Goal: Check status: Check status

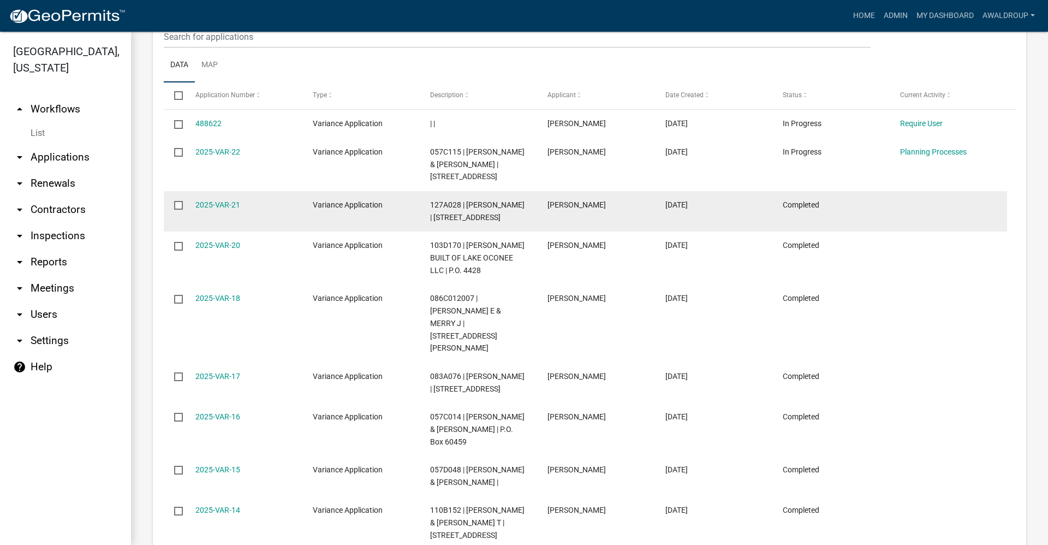
scroll to position [546, 0]
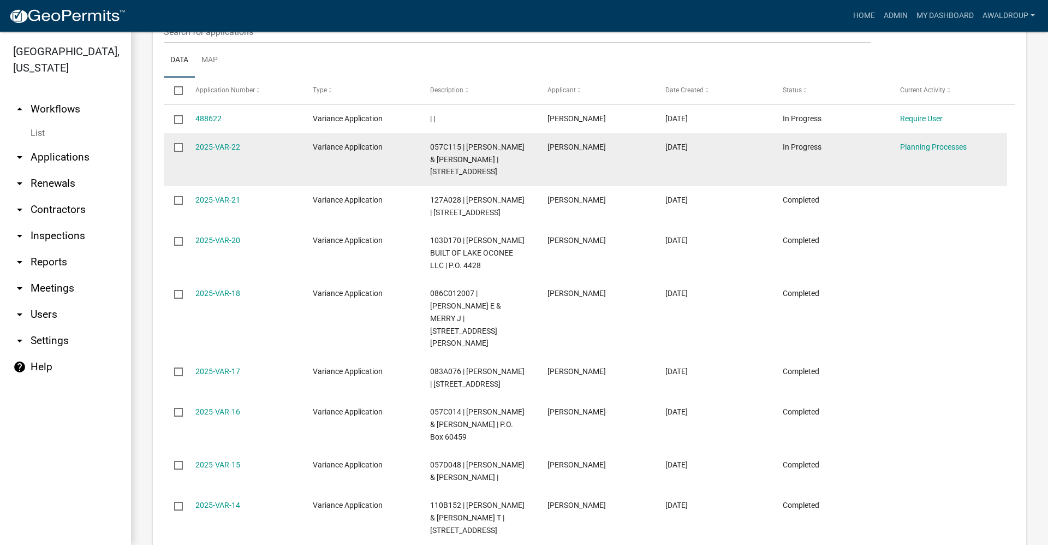
drag, startPoint x: 227, startPoint y: 143, endPoint x: 548, endPoint y: 150, distance: 321.1
click at [227, 143] on div "2025-VAR-22" at bounding box center [243, 147] width 97 height 13
click at [224, 151] on link "2025-VAR-22" at bounding box center [217, 146] width 45 height 9
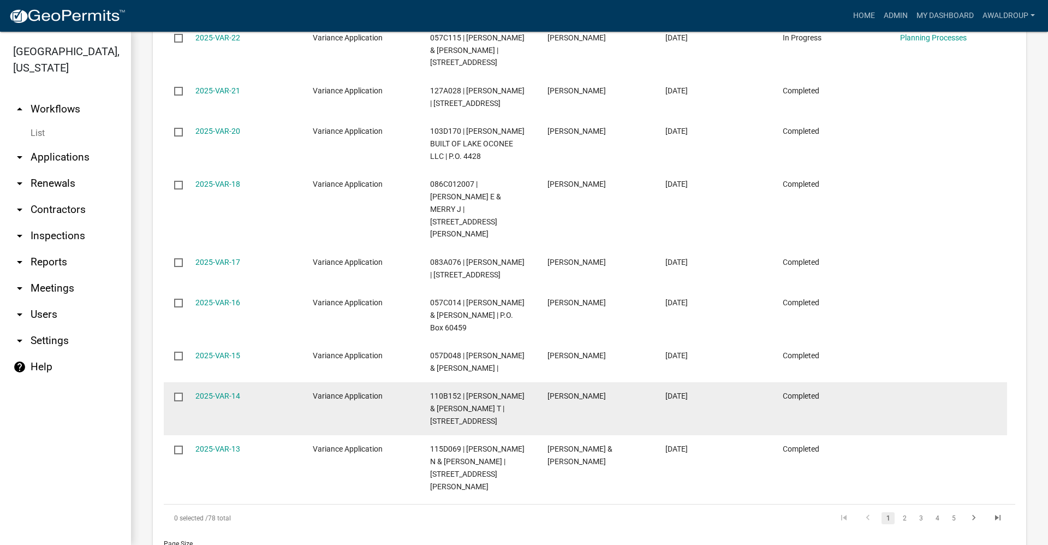
scroll to position [673, 0]
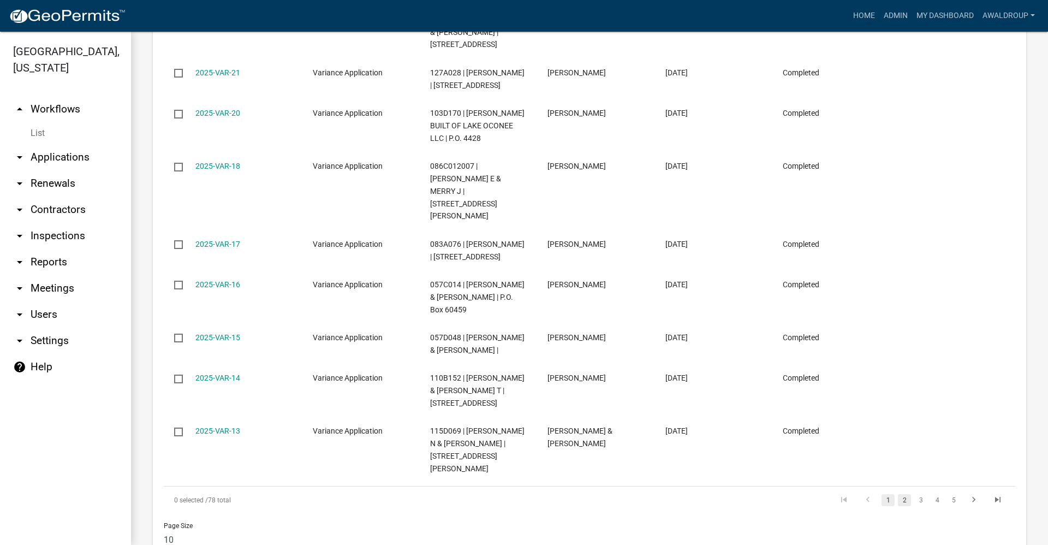
click at [898, 494] on link "2" at bounding box center [904, 500] width 13 height 12
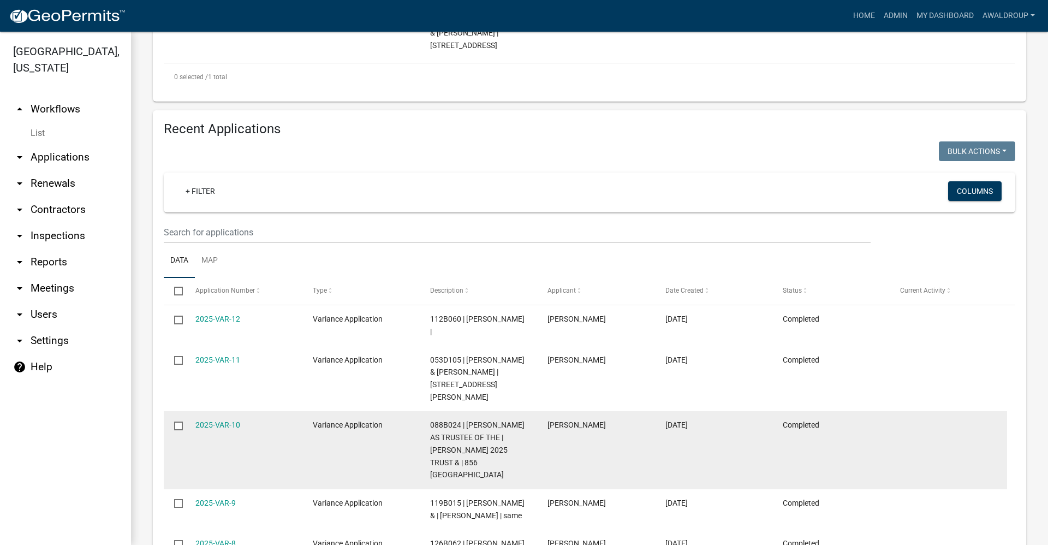
scroll to position [673, 0]
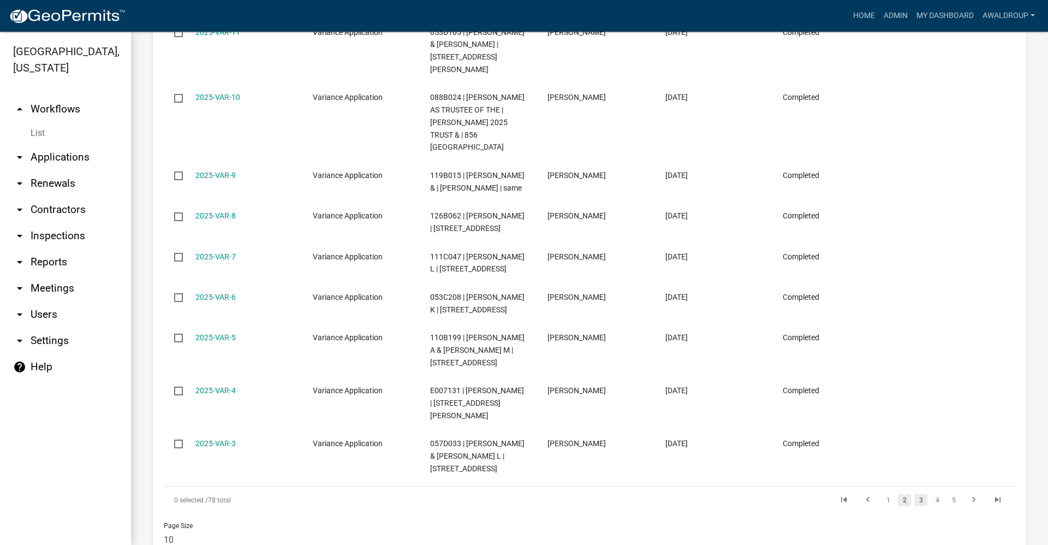
click at [917, 494] on link "3" at bounding box center [920, 500] width 13 height 12
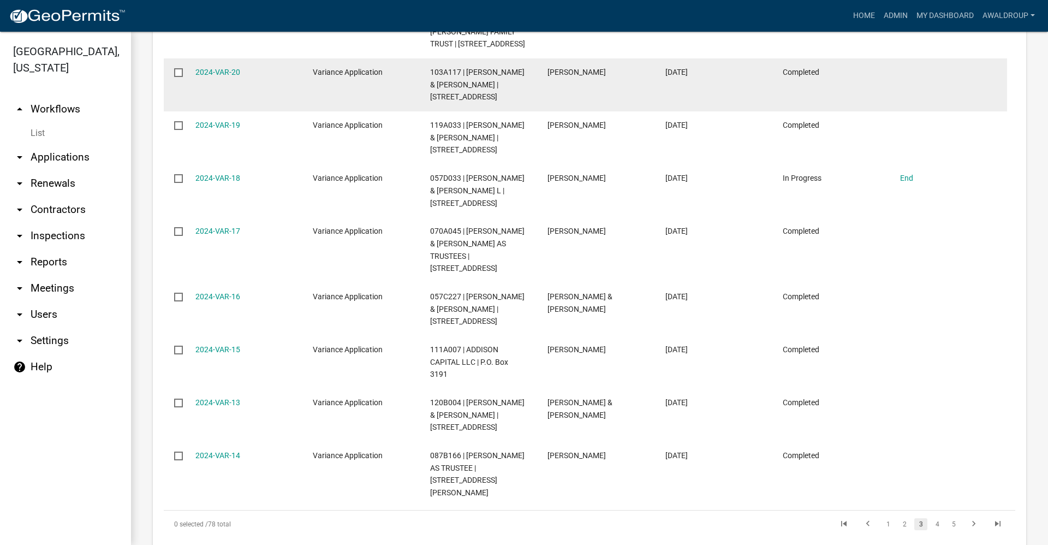
scroll to position [810, 0]
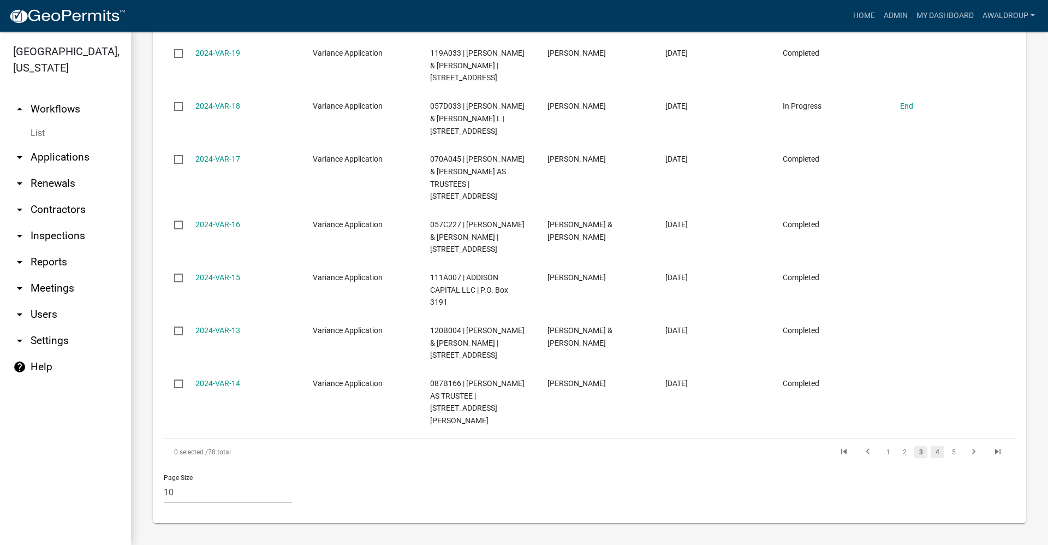
click at [931, 454] on link "4" at bounding box center [937, 452] width 13 height 12
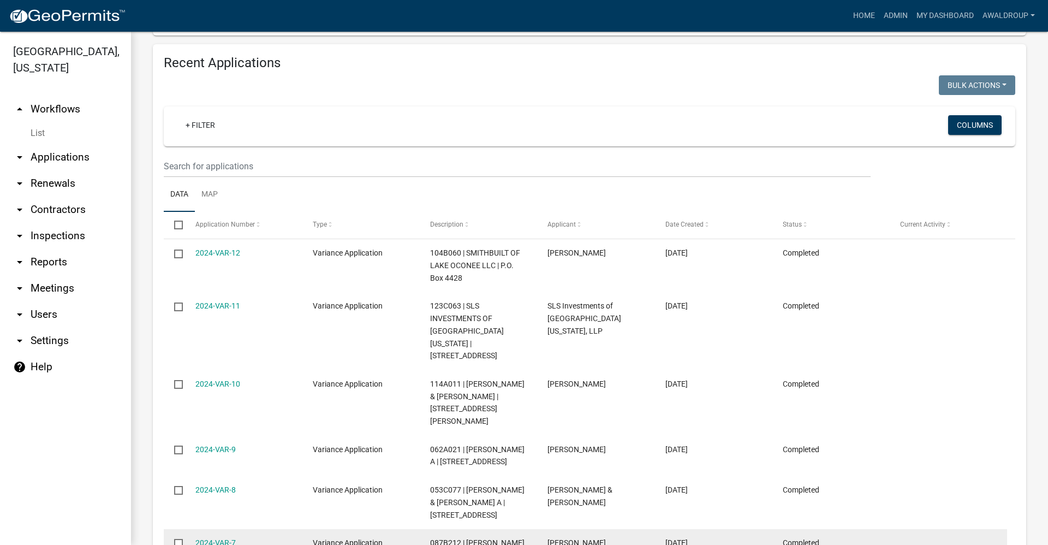
scroll to position [530, 0]
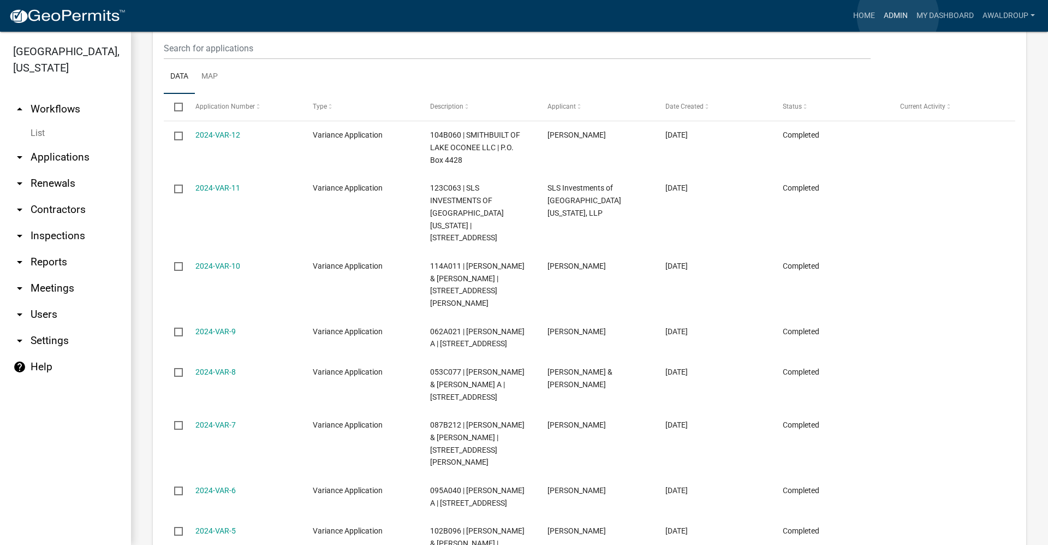
click at [898, 16] on link "Admin" at bounding box center [895, 15] width 33 height 21
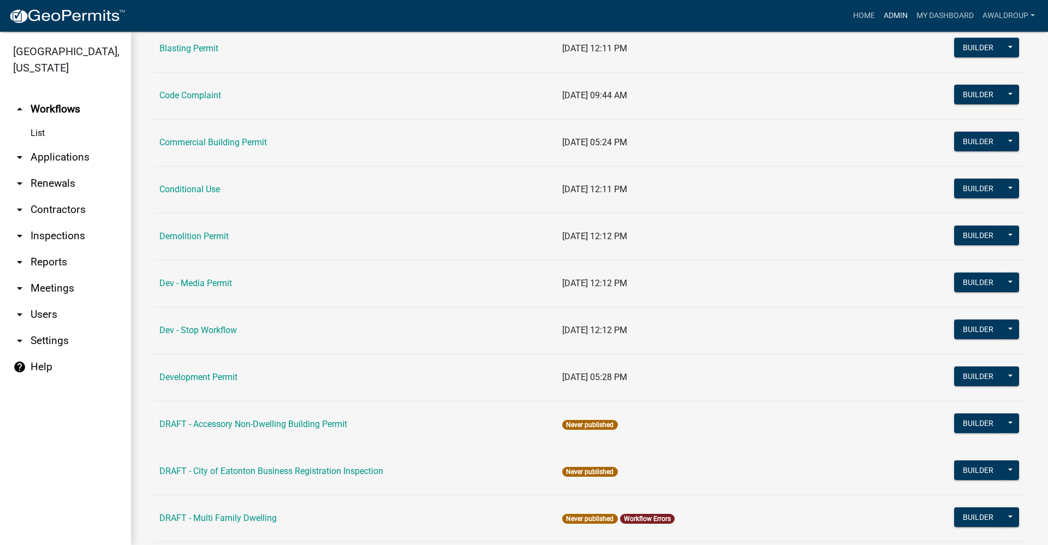
scroll to position [218, 0]
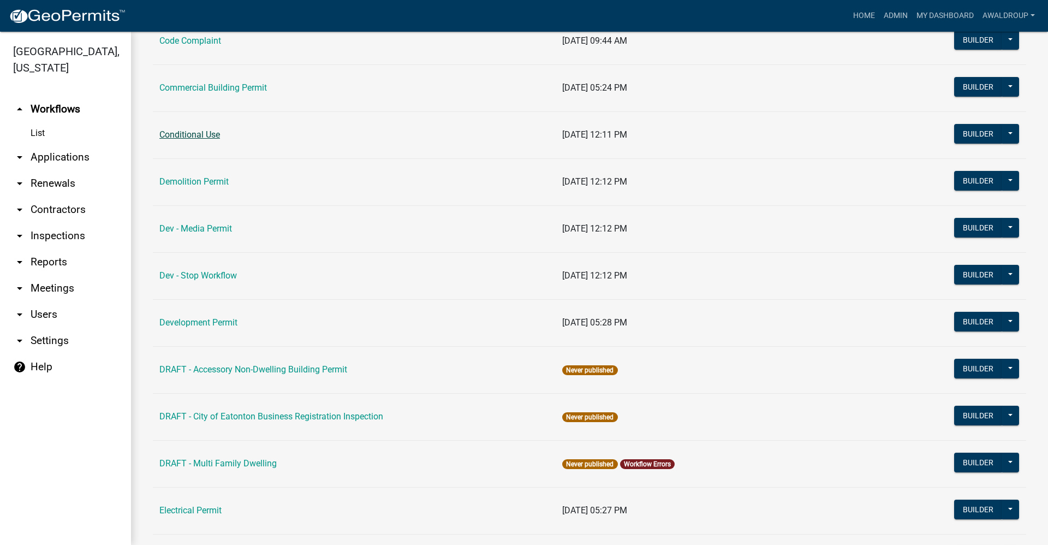
click at [198, 138] on link "Conditional Use" at bounding box center [189, 134] width 61 height 10
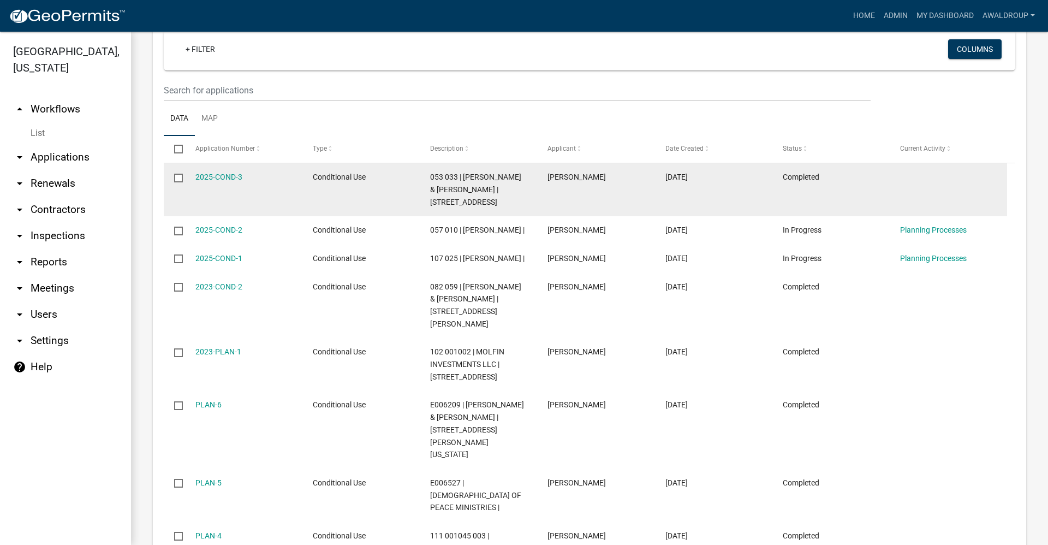
scroll to position [491, 0]
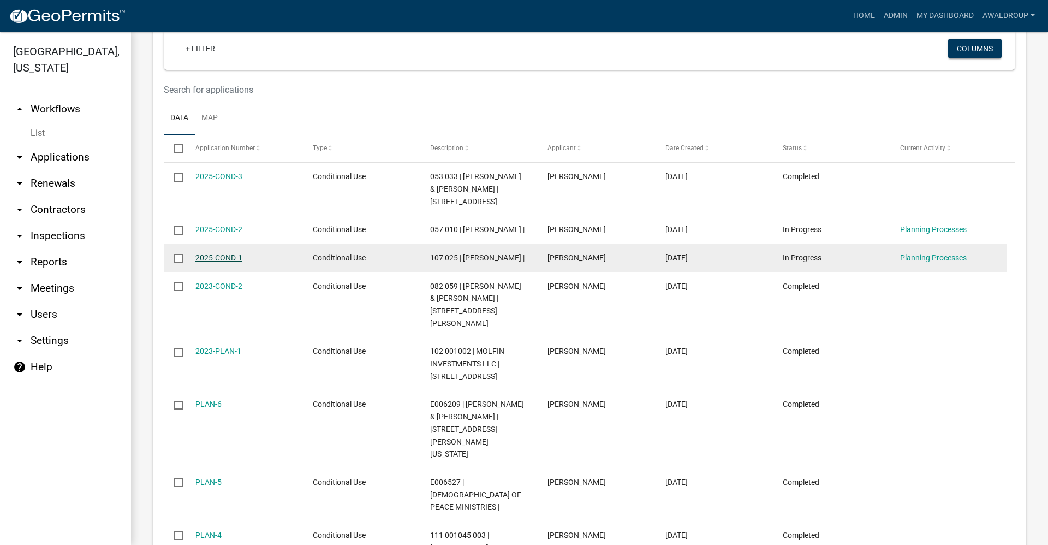
click at [227, 262] on link "2025-COND-1" at bounding box center [218, 257] width 47 height 9
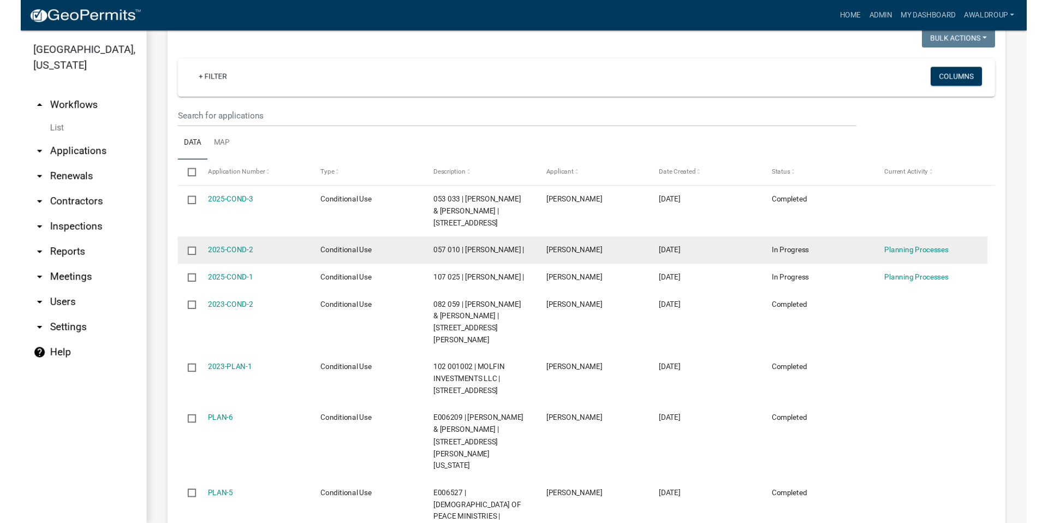
scroll to position [441, 0]
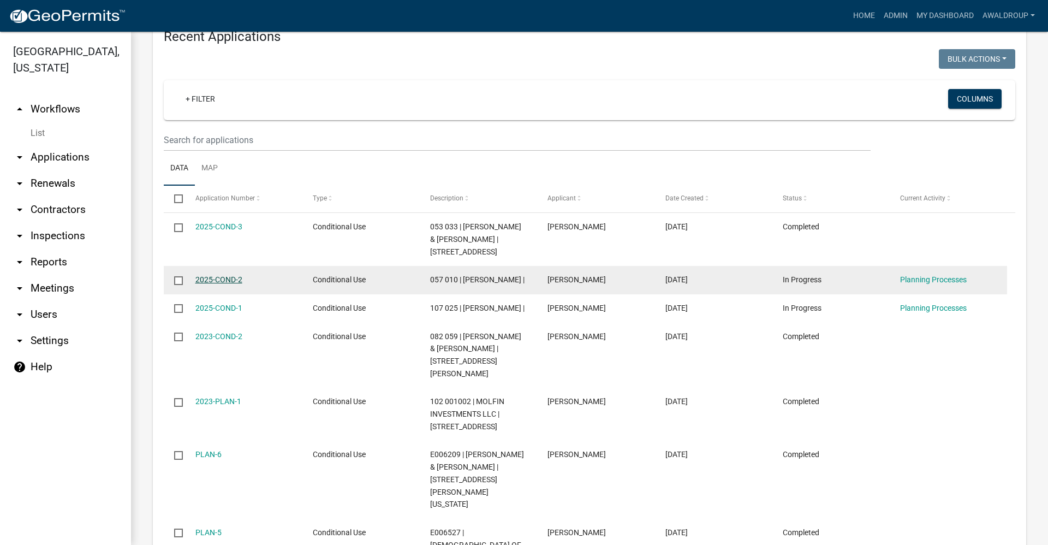
click at [223, 284] on link "2025-COND-2" at bounding box center [218, 279] width 47 height 9
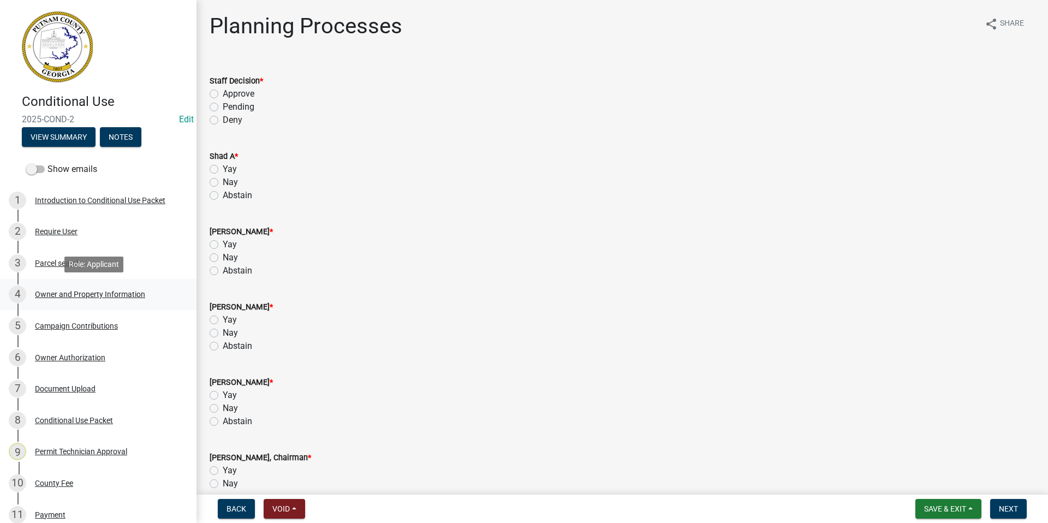
click at [66, 295] on div "Owner and Property Information" at bounding box center [90, 294] width 110 height 8
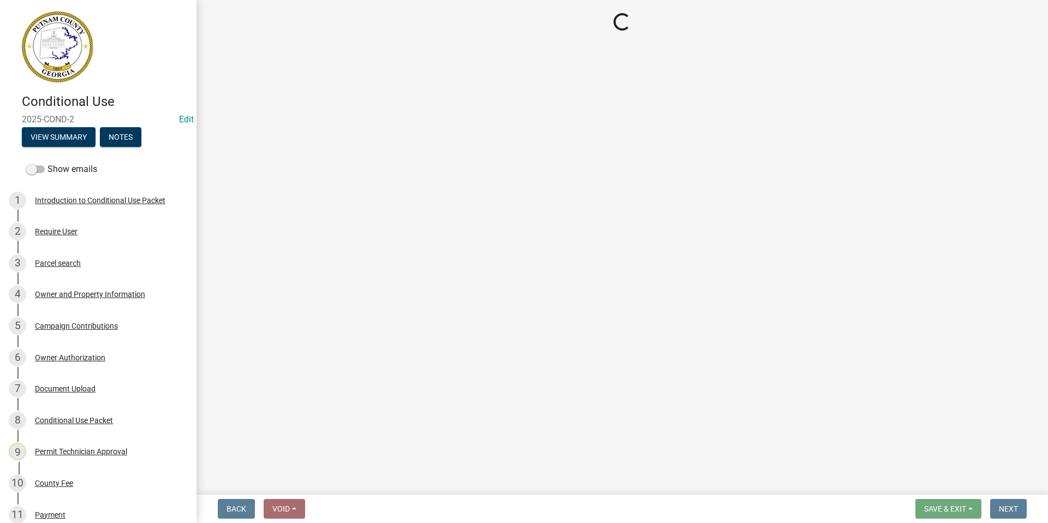
select select "a4366e26-0f82-401b-a682-956e4112ff86"
select select "83394b22-4a11-496c-8e5c-75ade2e72faf"
select select "295c155f-de53-4b68-9fdd-08c8883e9b6f"
select select "6f1acead-4b1a-4680-ba5d-beeb03d30465"
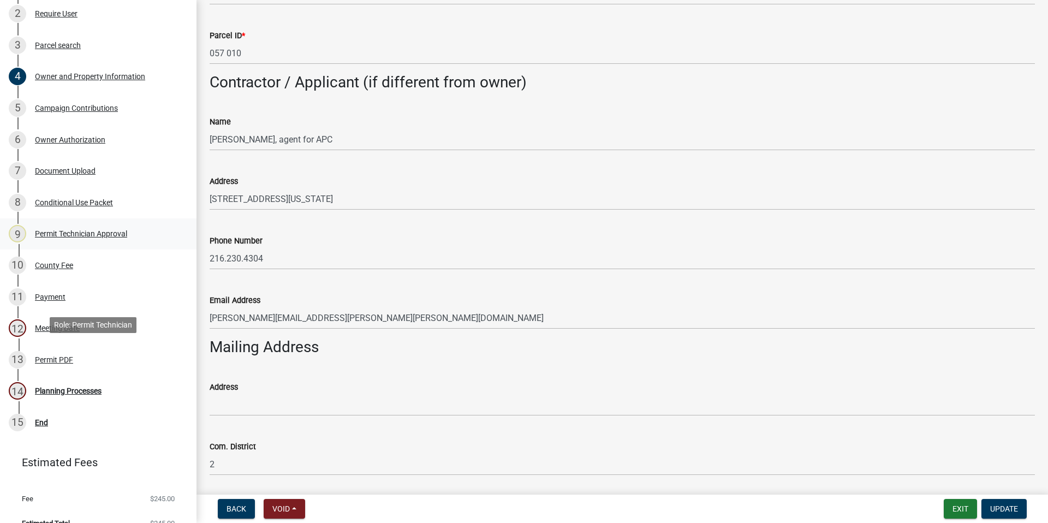
scroll to position [218, 0]
click at [54, 327] on div "Meeting Date" at bounding box center [57, 328] width 45 height 8
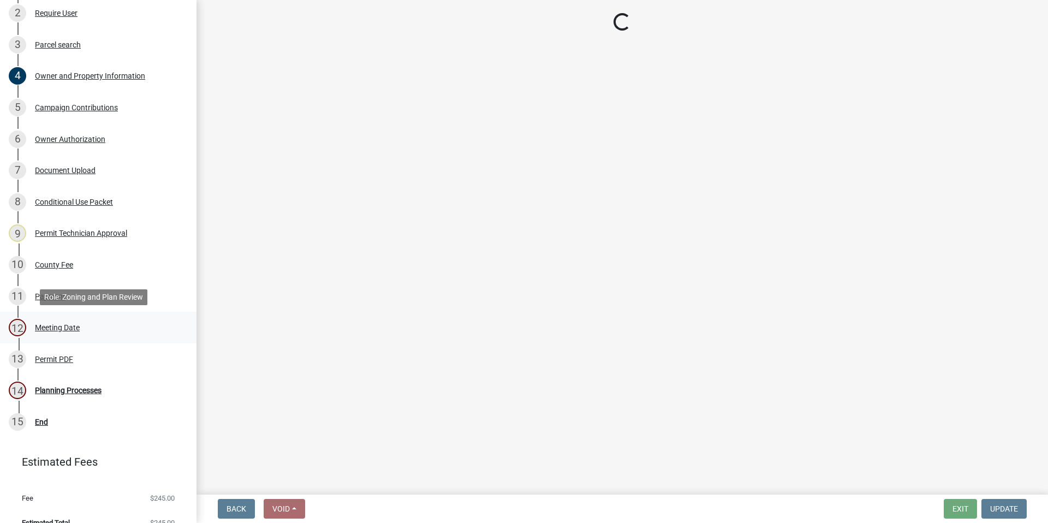
scroll to position [0, 0]
